Goal: Transaction & Acquisition: Download file/media

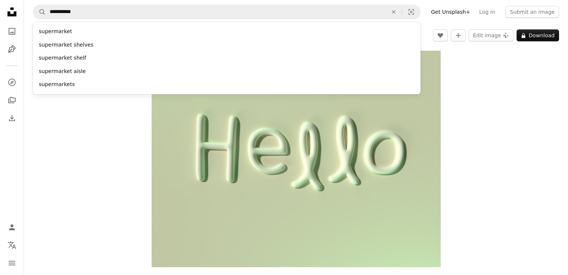
type input "**********"
click at [33, 5] on button "A magnifying glass" at bounding box center [39, 12] width 13 height 14
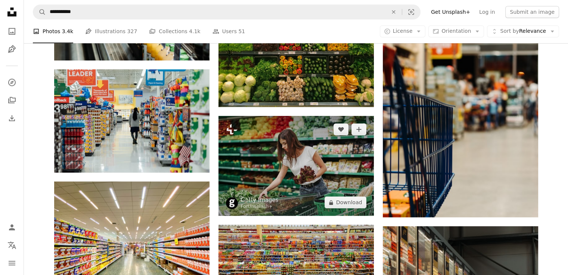
scroll to position [299, 0]
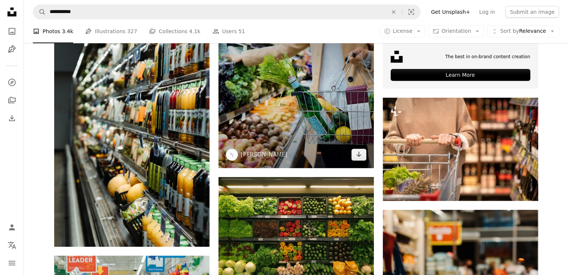
click at [290, 125] on img at bounding box center [295, 90] width 155 height 155
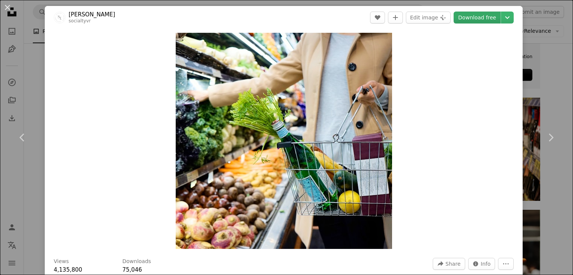
click at [471, 18] on link "Download free" at bounding box center [477, 18] width 47 height 12
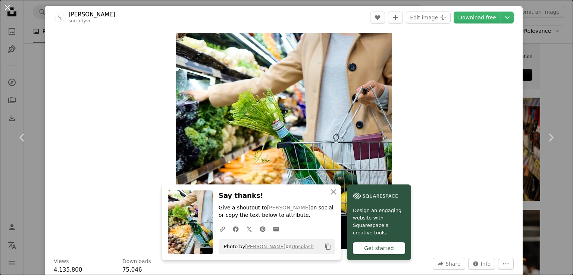
click at [4, 11] on button "An X shape" at bounding box center [7, 7] width 9 height 9
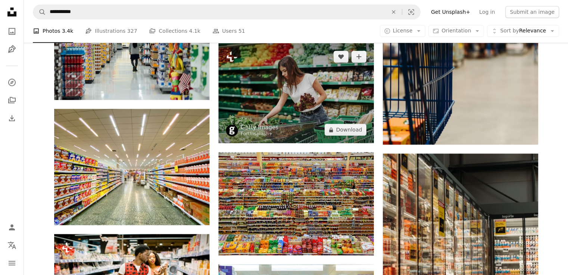
scroll to position [561, 0]
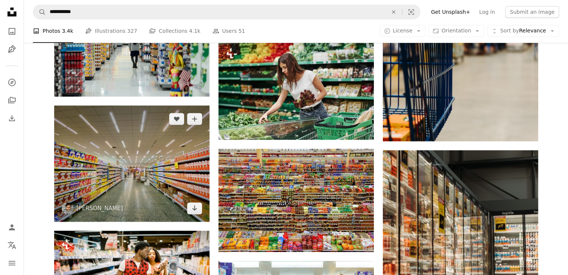
click at [123, 150] on img at bounding box center [131, 164] width 155 height 116
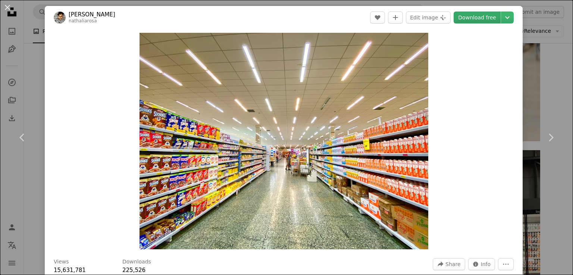
click at [468, 21] on link "Download free" at bounding box center [477, 18] width 47 height 12
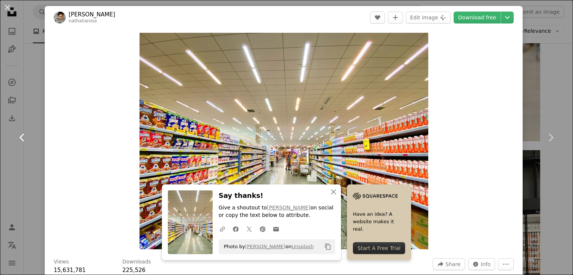
click at [33, 113] on link "Chevron left" at bounding box center [22, 138] width 45 height 72
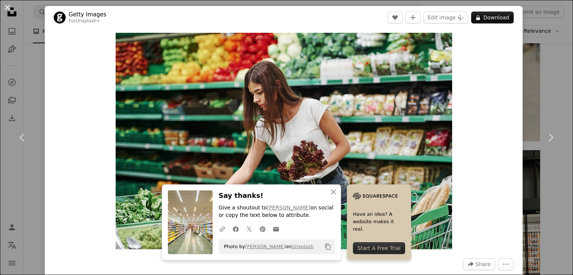
click at [12, 11] on button "An X shape" at bounding box center [7, 7] width 9 height 9
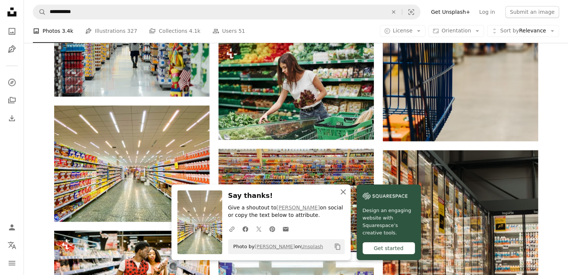
click at [340, 193] on icon "An X shape" at bounding box center [342, 192] width 9 height 9
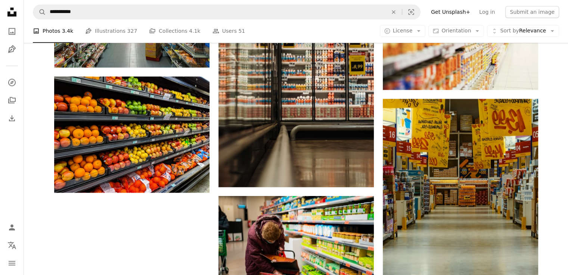
scroll to position [931, 0]
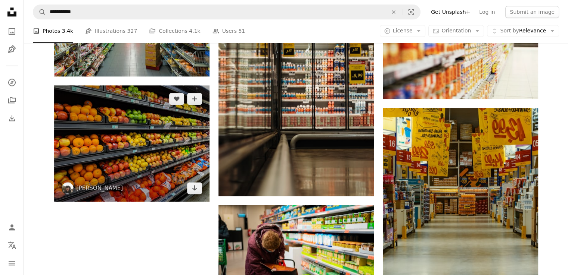
click at [152, 149] on img at bounding box center [131, 143] width 155 height 116
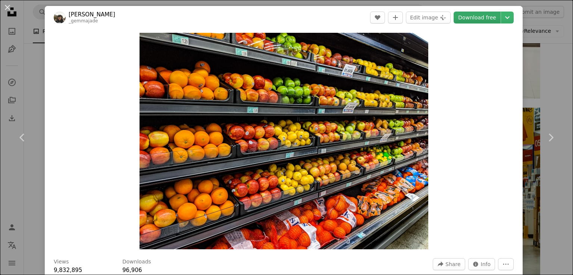
click at [472, 18] on link "Download free" at bounding box center [477, 18] width 47 height 12
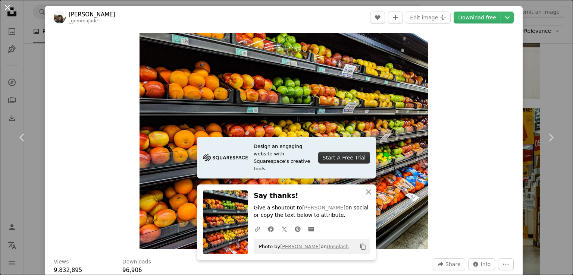
click at [10, 9] on button "An X shape" at bounding box center [7, 7] width 9 height 9
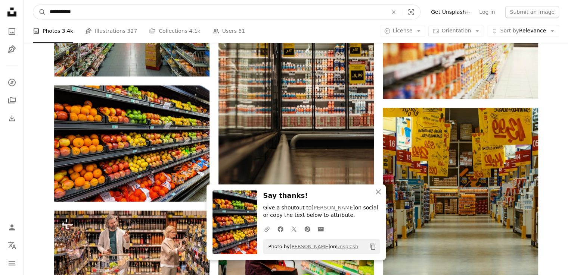
click at [133, 12] on input "**********" at bounding box center [215, 12] width 339 height 14
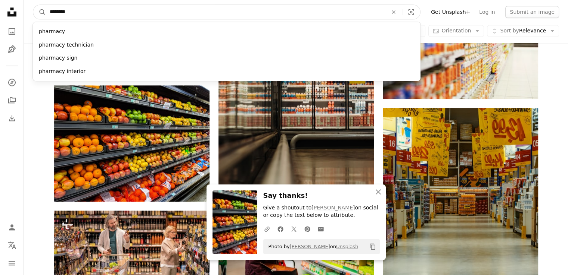
type input "********"
click at [33, 5] on button "A magnifying glass" at bounding box center [39, 12] width 13 height 14
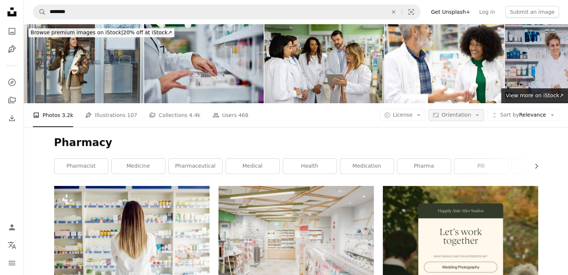
click at [477, 118] on icon "Arrow down" at bounding box center [477, 115] width 7 height 7
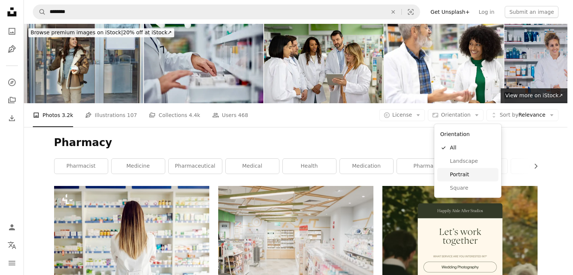
click at [471, 174] on span "Portrait" at bounding box center [473, 174] width 46 height 7
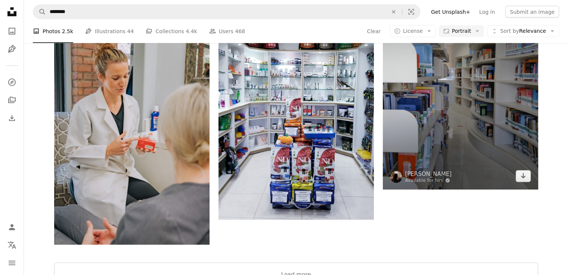
scroll to position [1601, 0]
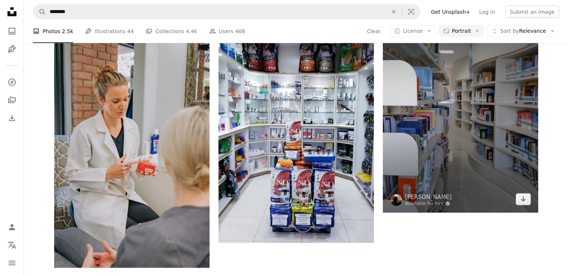
click at [483, 121] on img at bounding box center [459, 109] width 155 height 207
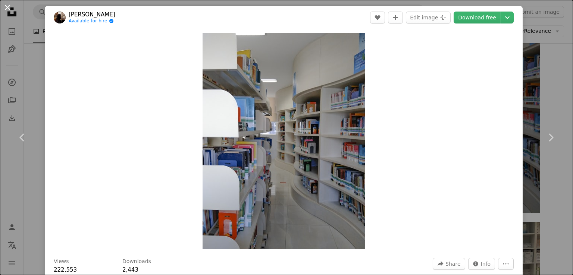
click at [7, 3] on button "An X shape" at bounding box center [7, 7] width 9 height 9
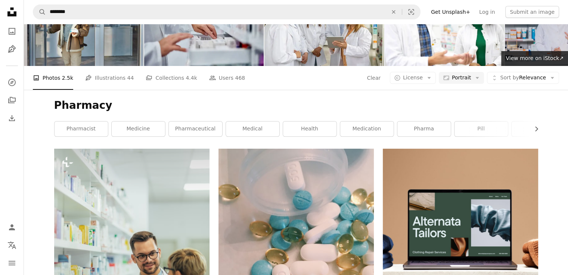
scroll to position [112, 0]
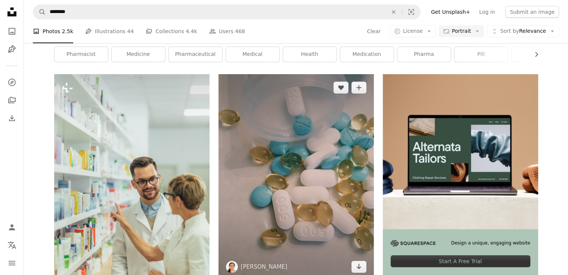
click at [260, 175] on img at bounding box center [295, 177] width 155 height 206
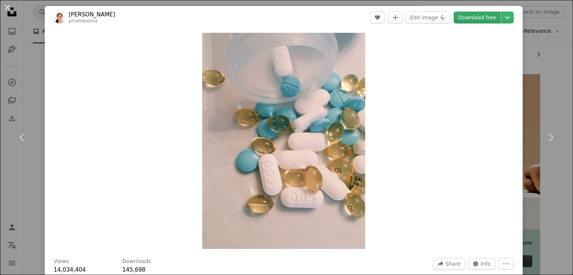
click at [475, 21] on link "Download free" at bounding box center [477, 18] width 47 height 12
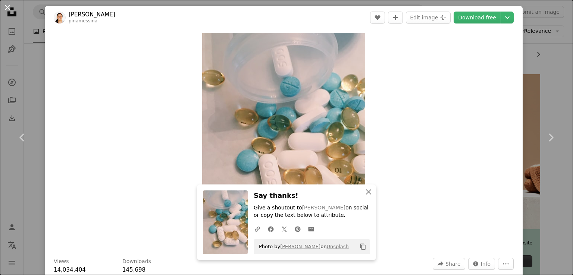
click at [6, 6] on button "An X shape" at bounding box center [7, 7] width 9 height 9
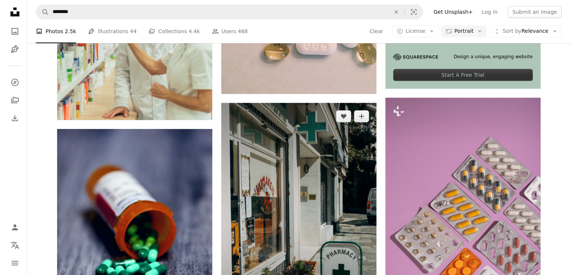
scroll to position [410, 0]
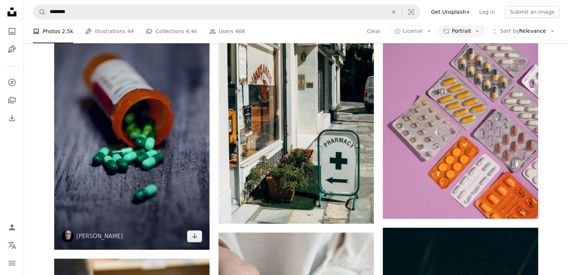
click at [153, 174] on img at bounding box center [131, 133] width 155 height 233
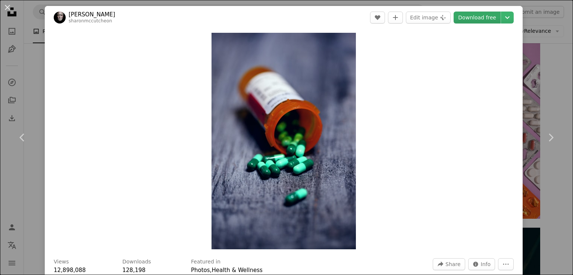
click at [466, 21] on link "Download free" at bounding box center [477, 18] width 47 height 12
